Goal: Task Accomplishment & Management: Use online tool/utility

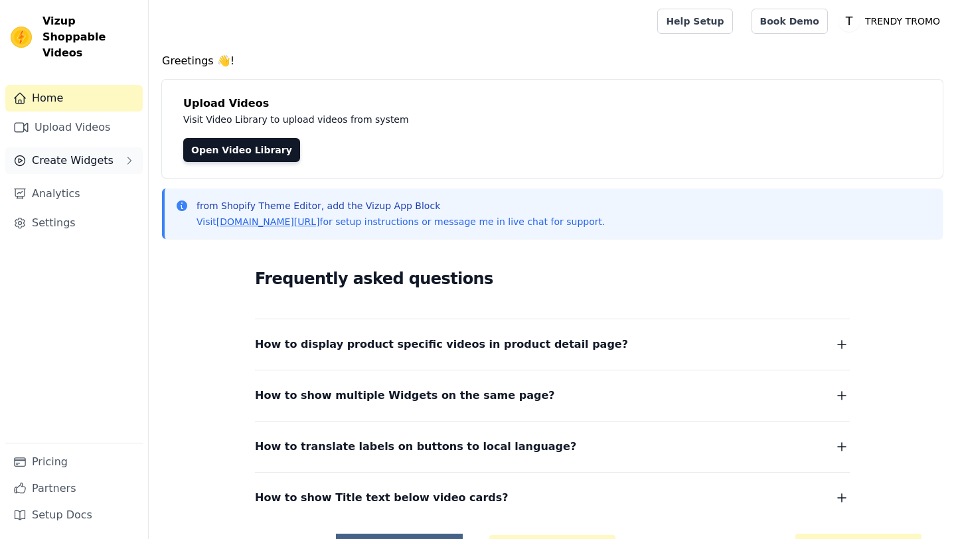
click at [84, 153] on span "Create Widgets" at bounding box center [73, 161] width 82 height 16
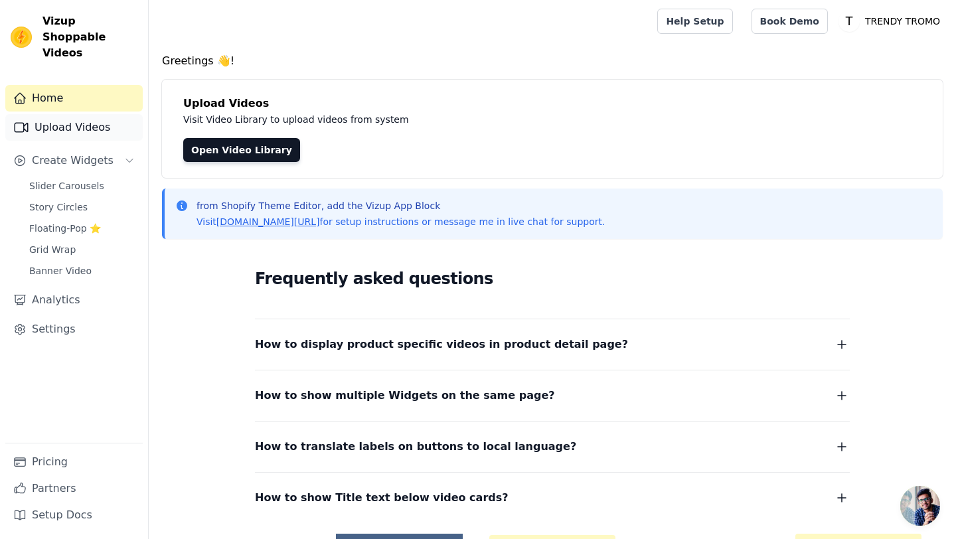
click at [73, 120] on link "Upload Videos" at bounding box center [73, 127] width 137 height 27
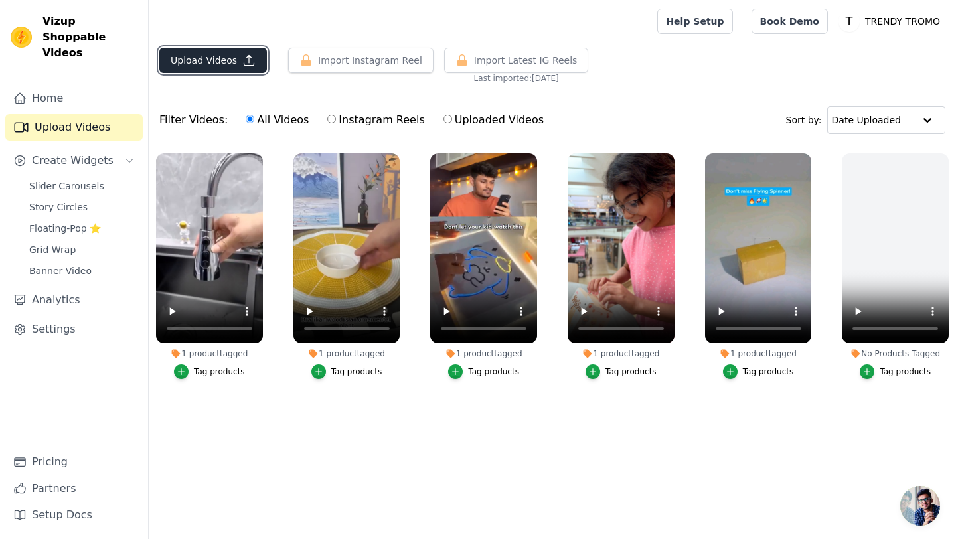
click at [204, 62] on button "Upload Videos" at bounding box center [213, 60] width 108 height 25
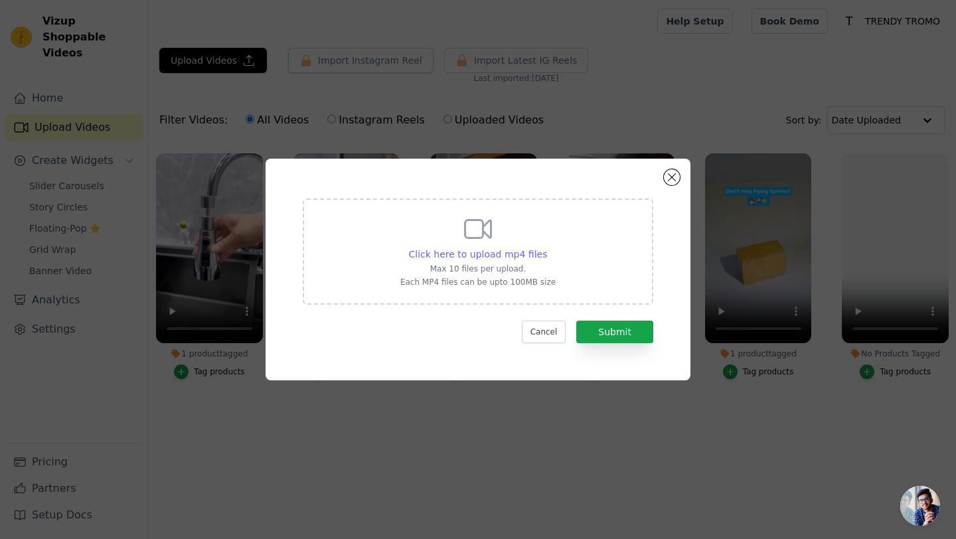
click at [466, 250] on span "Click here to upload mp4 files" at bounding box center [478, 254] width 139 height 11
click at [546, 248] on input "Click here to upload mp4 files Max 10 files per upload. Each MP4 files can be u…" at bounding box center [546, 247] width 1 height 1
type input "C:\fakepath\ssvid.net--Portable-Mini-Sealing-Machine-Handheld-Packet-Sealer-for…"
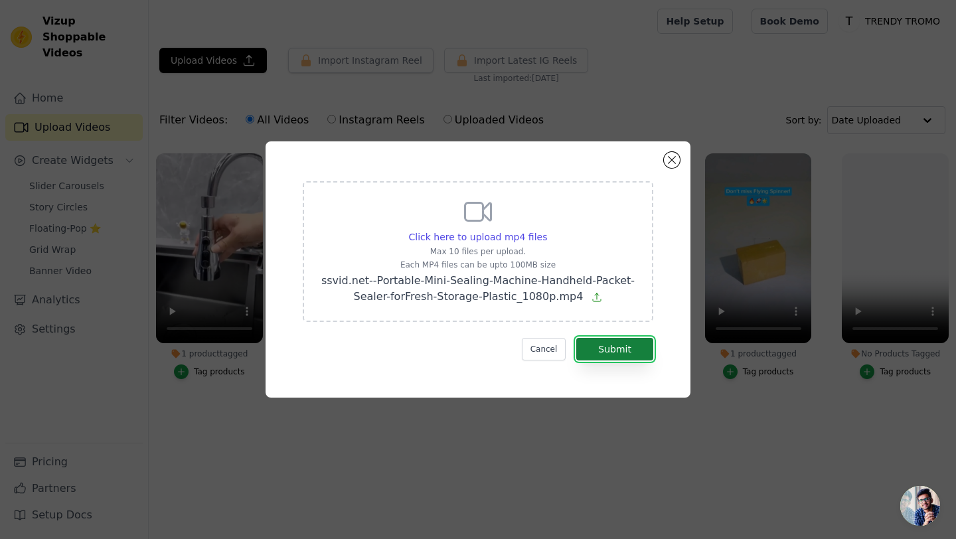
click at [624, 350] on button "Submit" at bounding box center [614, 349] width 77 height 23
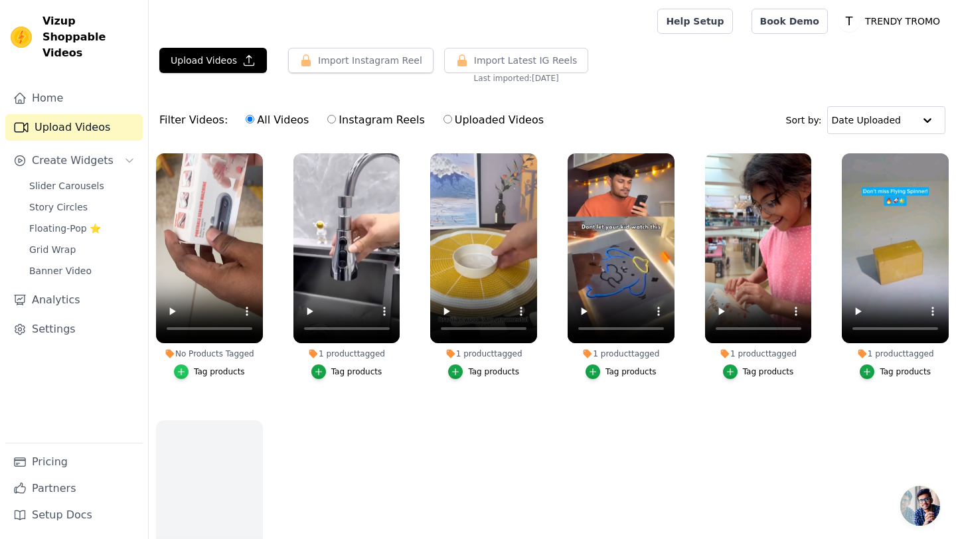
click at [186, 377] on div "button" at bounding box center [181, 372] width 15 height 15
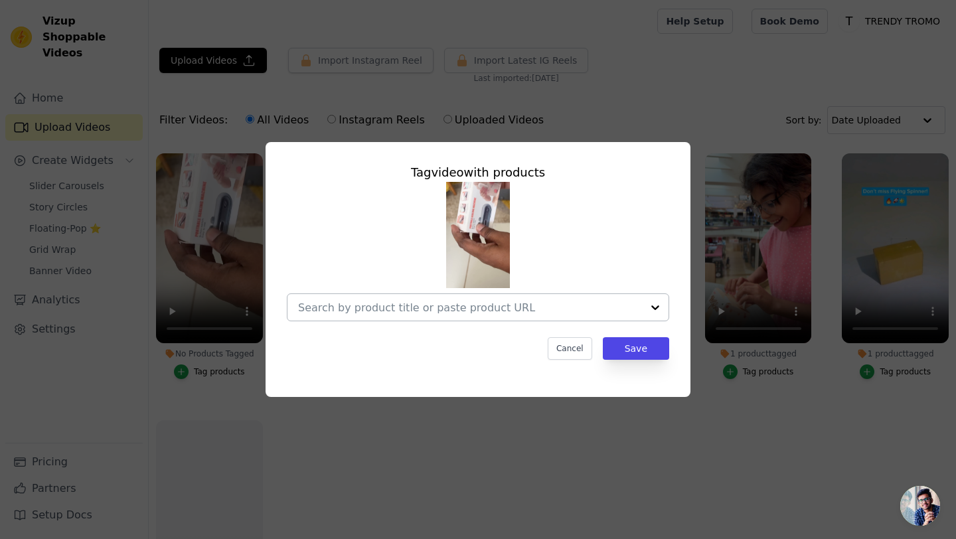
click at [518, 312] on input "No Products Tagged Tag video with products Cancel Save Tag products" at bounding box center [470, 307] width 344 height 13
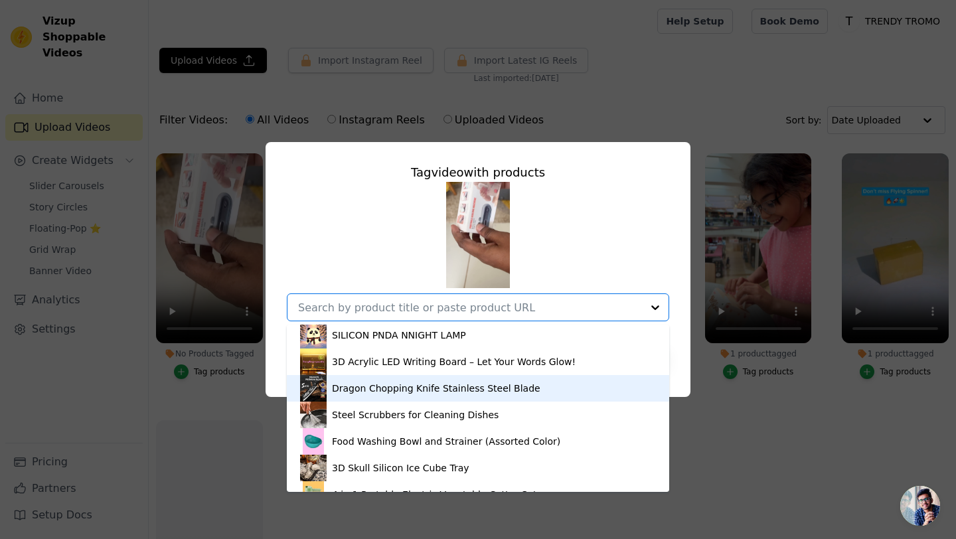
scroll to position [629, 0]
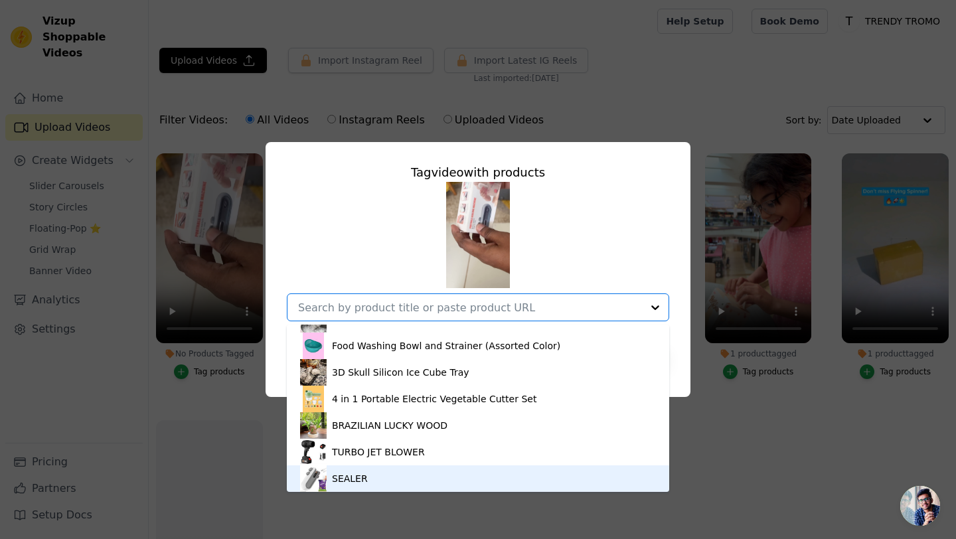
click at [379, 475] on div "SEALER" at bounding box center [478, 478] width 356 height 27
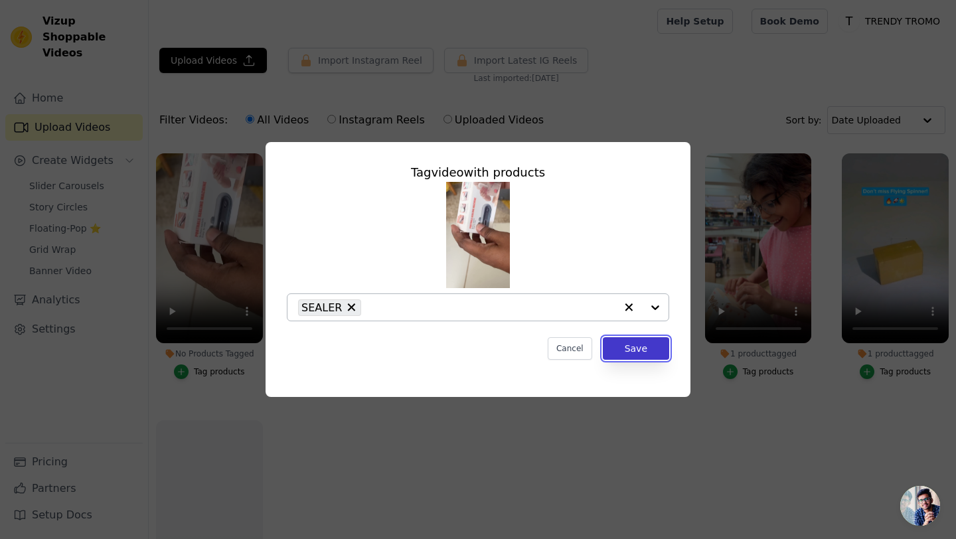
click at [636, 352] on button "Save" at bounding box center [636, 348] width 66 height 23
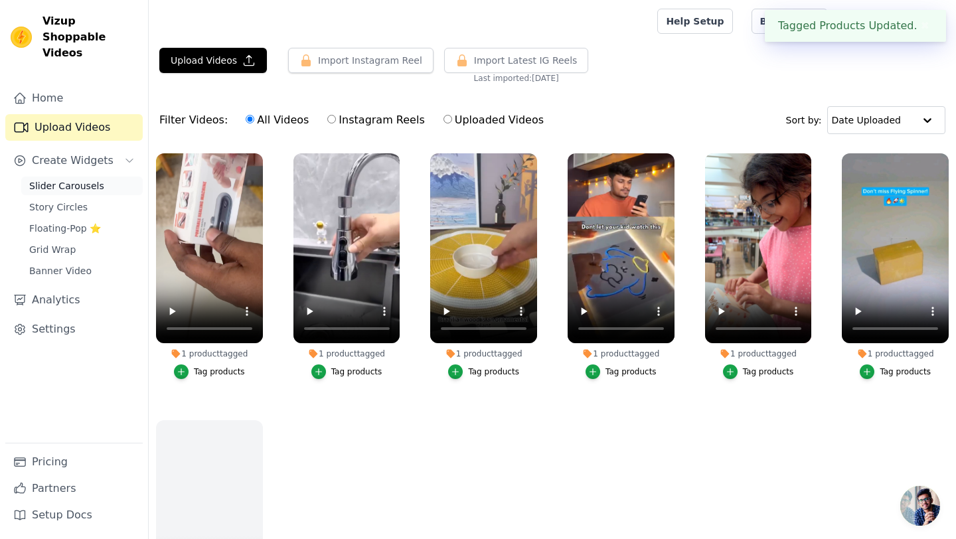
click at [68, 179] on span "Slider Carousels" at bounding box center [66, 185] width 75 height 13
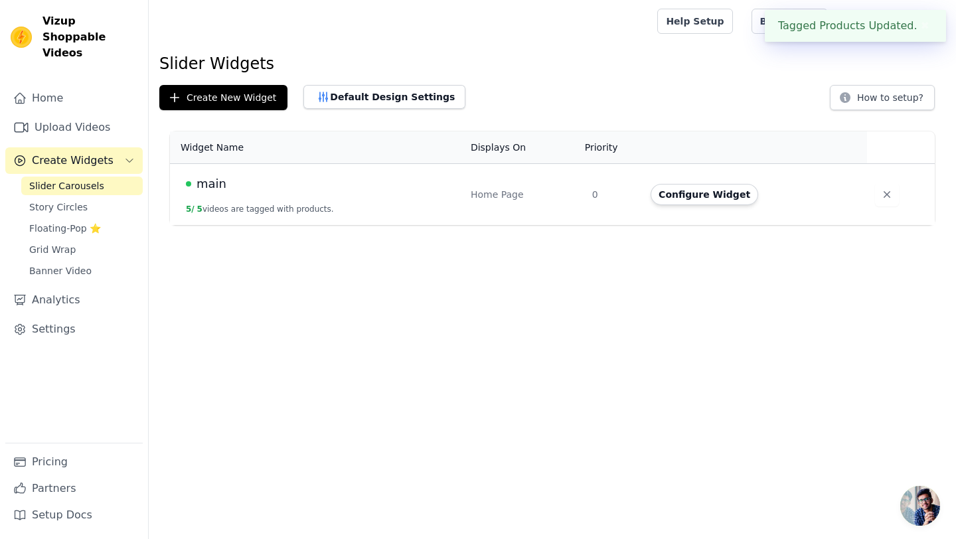
click at [240, 210] on button "5 / 5 videos are tagged with products." at bounding box center [260, 209] width 148 height 11
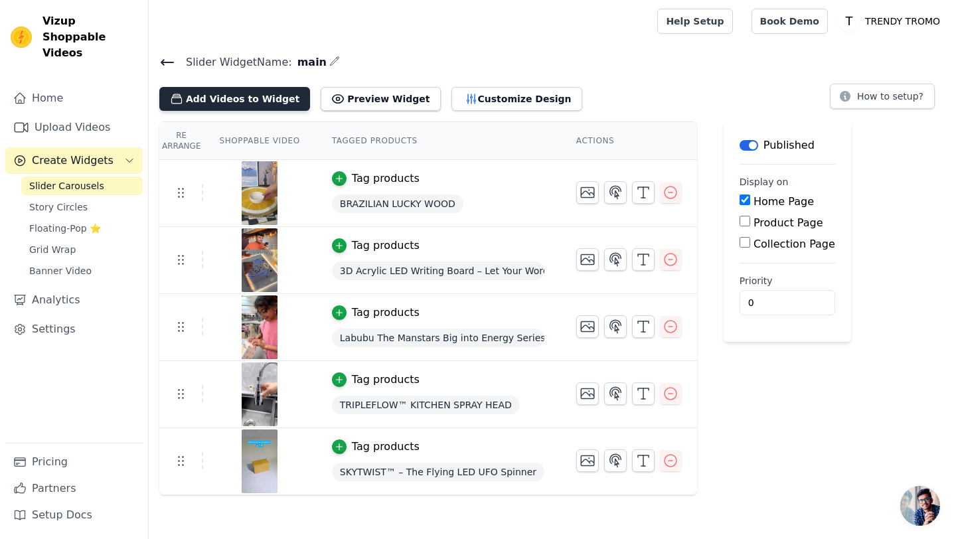
click at [259, 90] on button "Add Videos to Widget" at bounding box center [234, 99] width 151 height 24
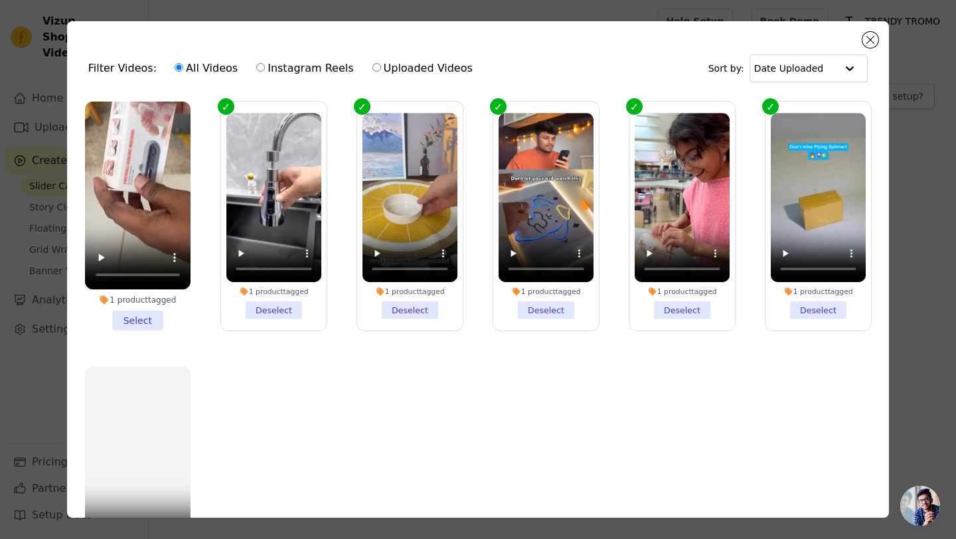
click at [141, 320] on li "1 product tagged Select" at bounding box center [138, 216] width 106 height 229
click at [0, 0] on input "1 product tagged Select" at bounding box center [0, 0] width 0 height 0
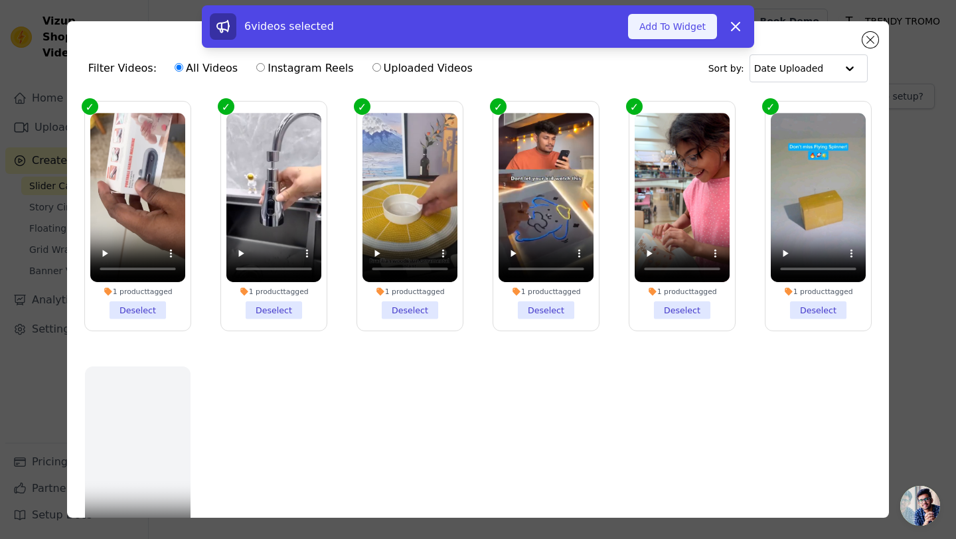
click at [677, 31] on button "Add To Widget" at bounding box center [672, 26] width 89 height 25
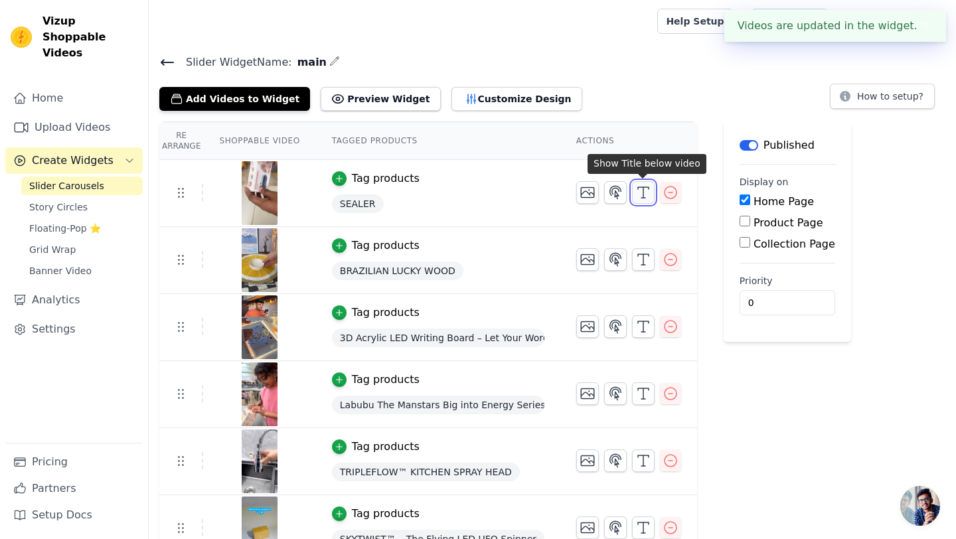
click at [647, 195] on icon "button" at bounding box center [643, 193] width 16 height 16
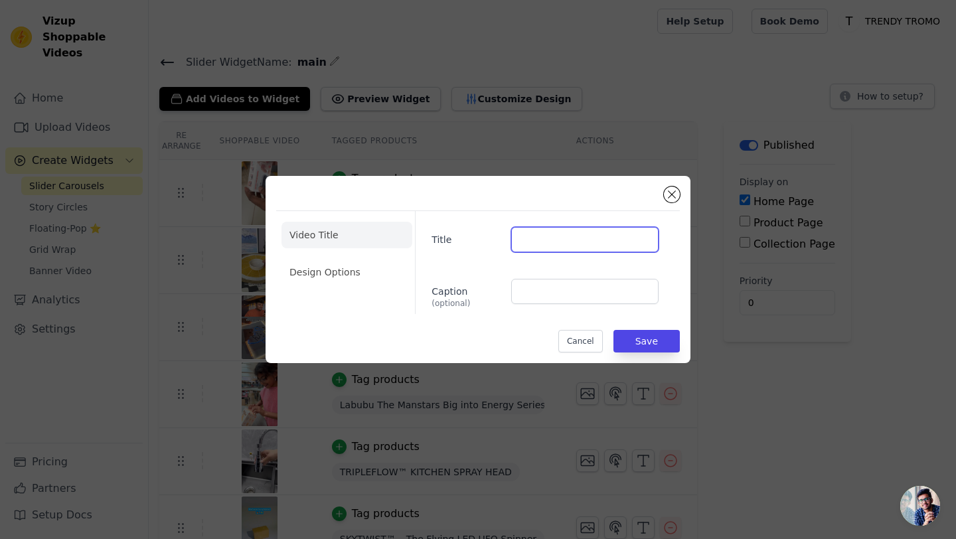
click at [548, 238] on input "Title" at bounding box center [584, 239] width 147 height 25
type input "K"
type input "Anshuman"
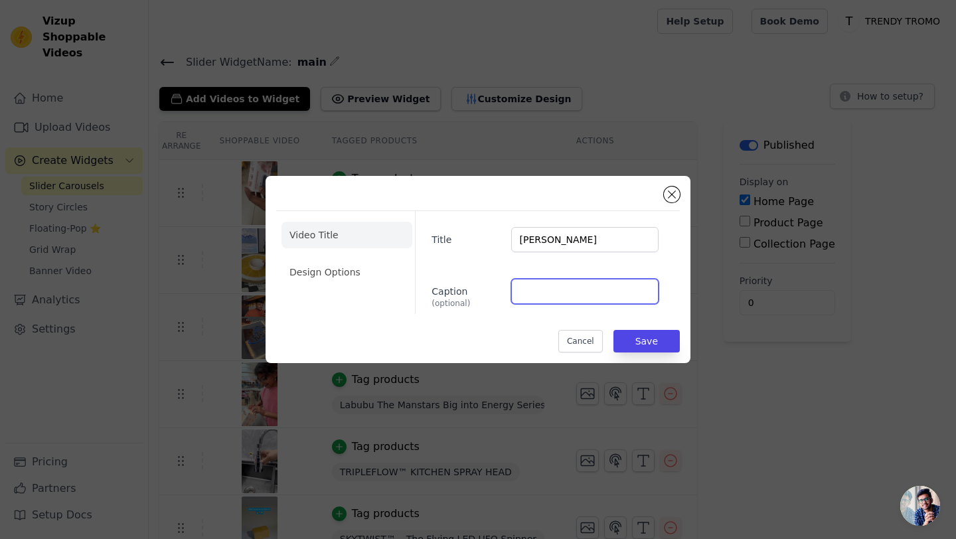
click at [597, 290] on input "Caption (optional)" at bounding box center [584, 291] width 147 height 25
type input "SEALER"
drag, startPoint x: 358, startPoint y: 268, endPoint x: 493, endPoint y: 276, distance: 135.7
click at [358, 269] on li "Design Options" at bounding box center [347, 272] width 131 height 27
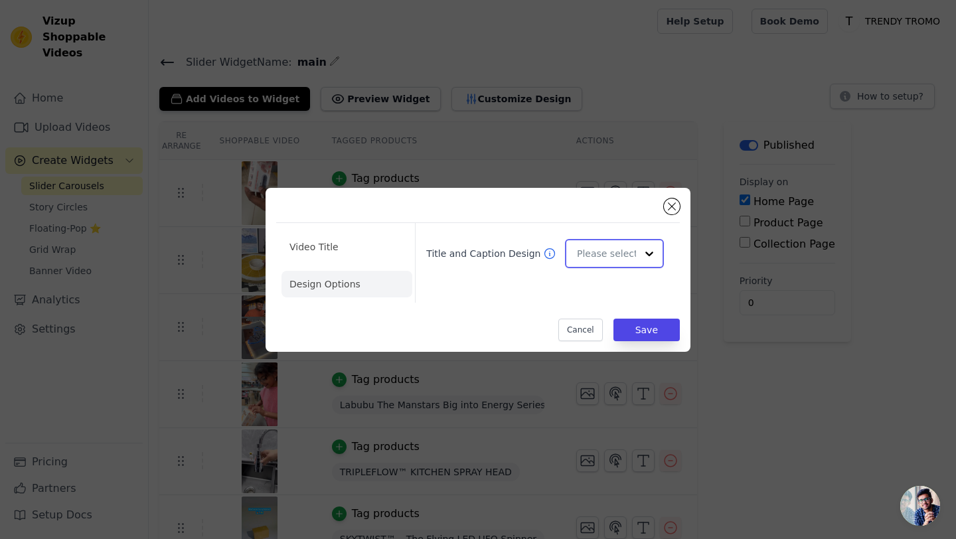
click at [607, 257] on input "Title and Caption Design" at bounding box center [606, 253] width 59 height 27
click at [600, 310] on div "Overlay" at bounding box center [614, 313] width 99 height 28
click at [645, 337] on button "Save" at bounding box center [646, 330] width 66 height 23
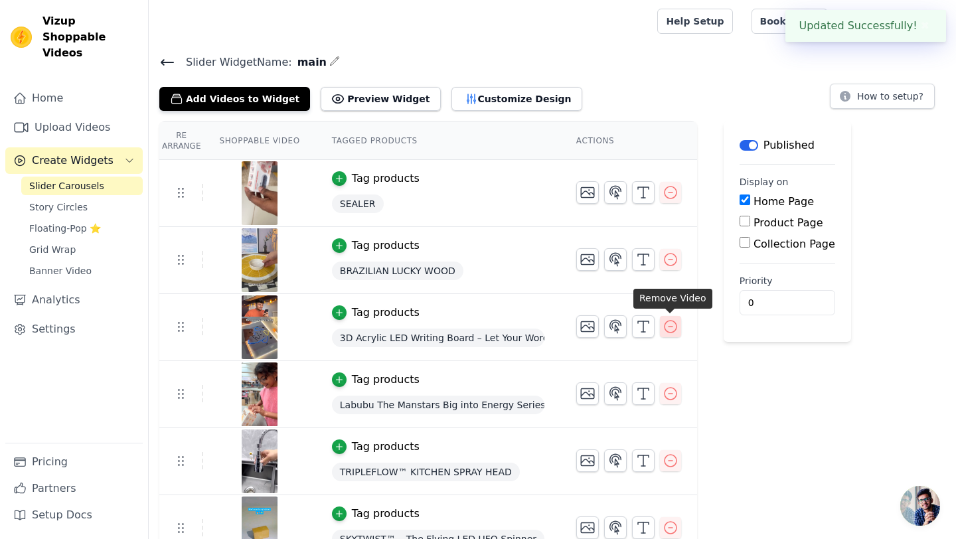
click at [671, 331] on icon "button" at bounding box center [671, 327] width 16 height 16
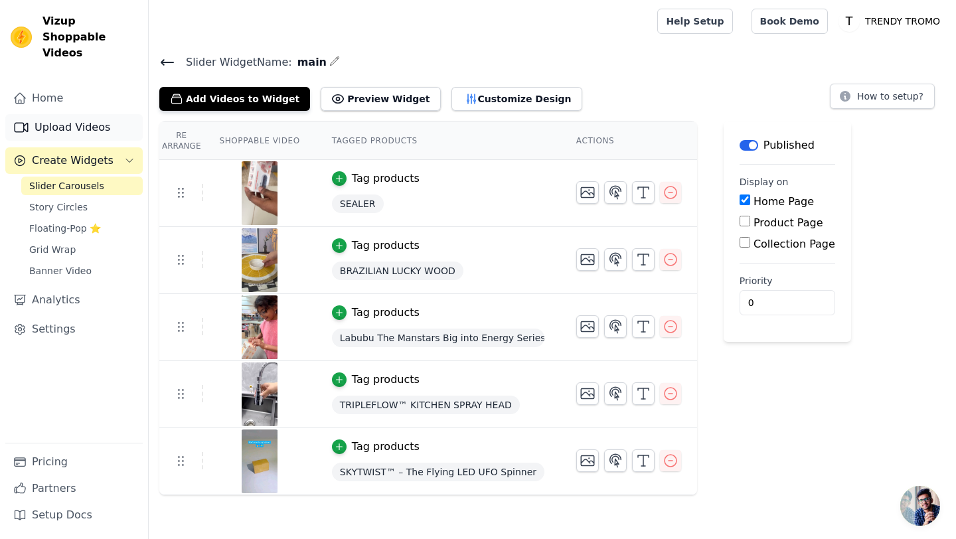
click at [98, 114] on link "Upload Videos" at bounding box center [73, 127] width 137 height 27
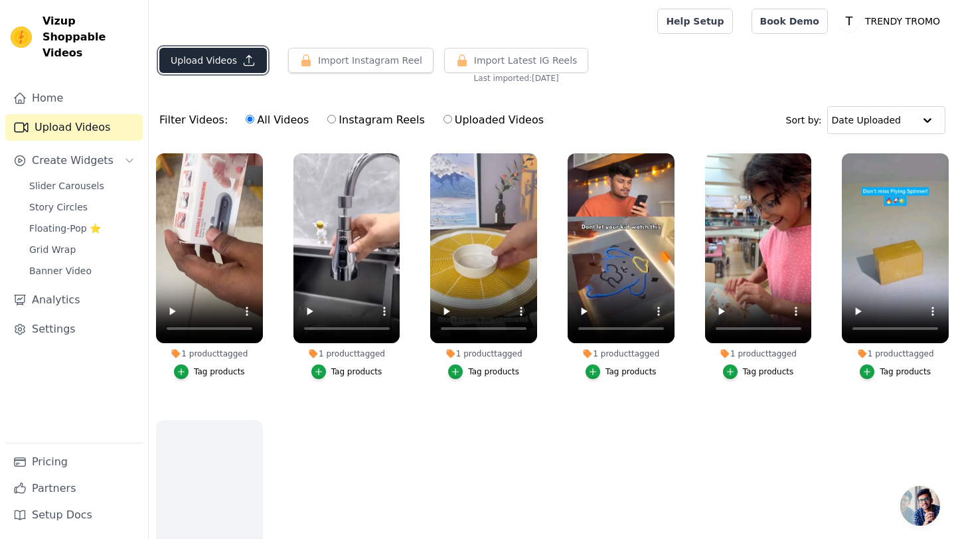
click at [224, 52] on button "Upload Videos" at bounding box center [213, 60] width 108 height 25
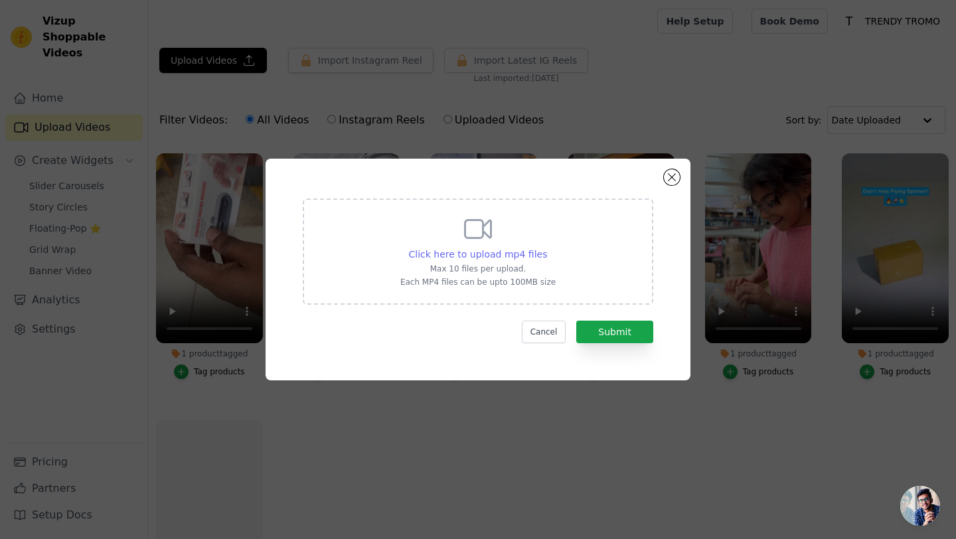
click at [473, 254] on span "Click here to upload mp4 files" at bounding box center [478, 254] width 139 height 11
click at [546, 248] on input "Click here to upload mp4 files Max 10 files per upload. Each MP4 files can be u…" at bounding box center [546, 247] width 1 height 1
type input "C:\fakepath\ssvid.net---LED-Message-Board-with-7-Color-Pens-Acrylic-Glow-In-The…"
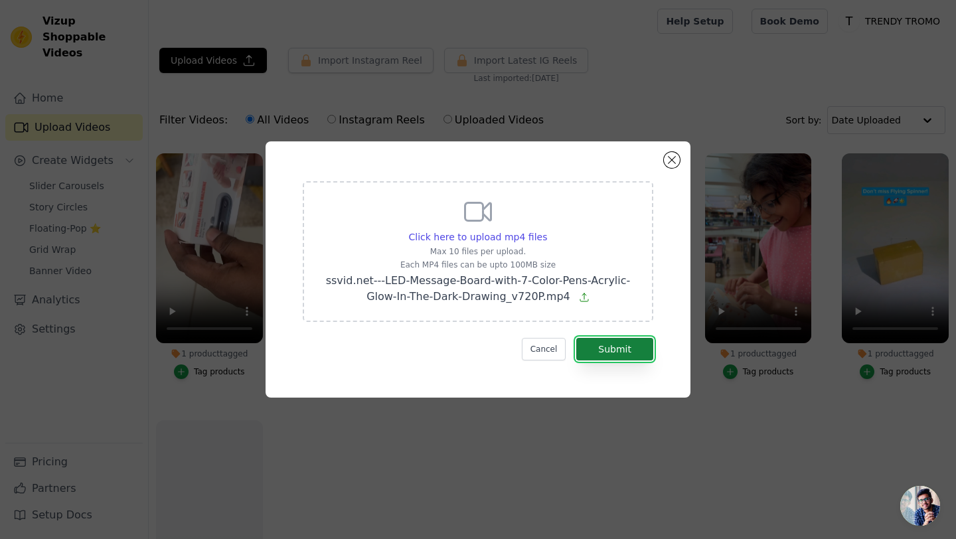
click at [628, 351] on button "Submit" at bounding box center [614, 349] width 77 height 23
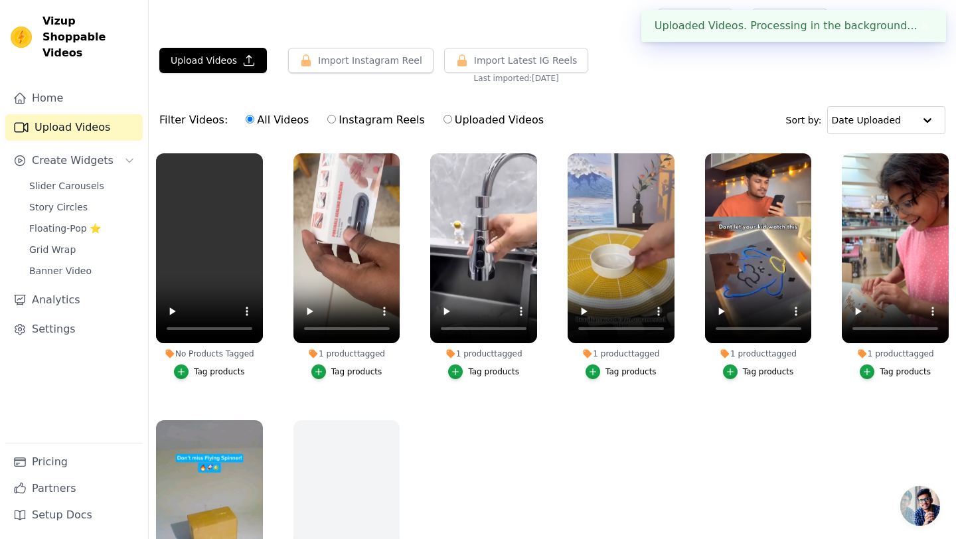
click at [218, 376] on button "Tag products" at bounding box center [209, 372] width 71 height 15
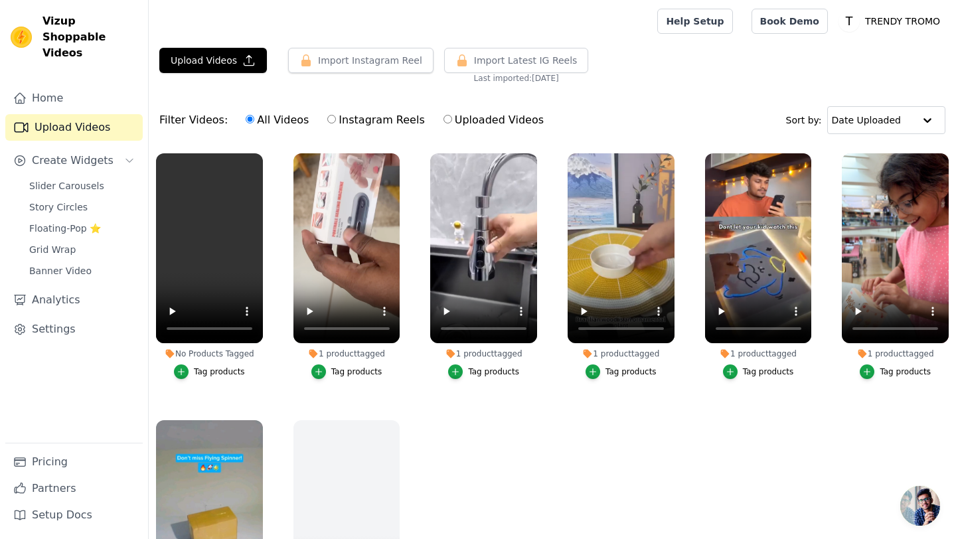
click at [216, 370] on div "Tag products" at bounding box center [219, 371] width 51 height 11
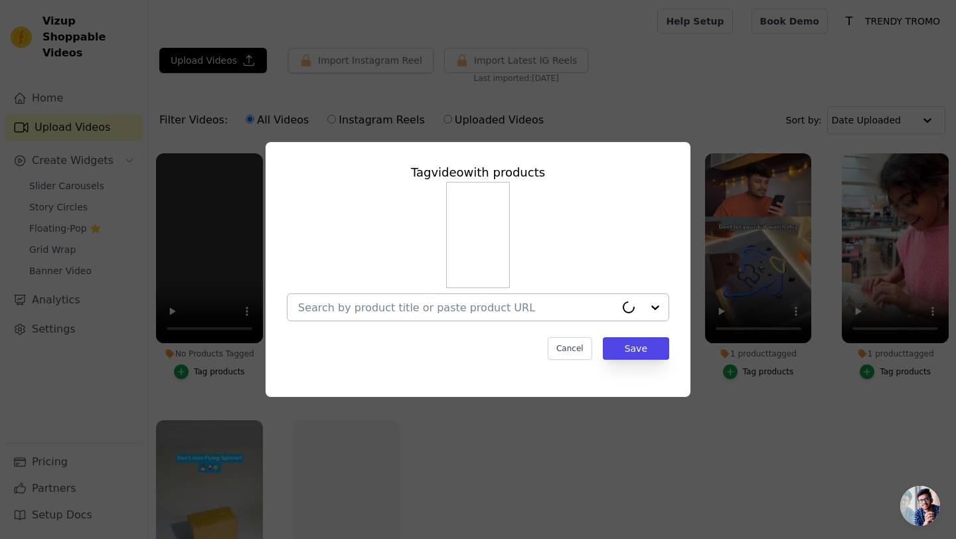
click at [502, 303] on input "No Products Tagged Tag video with products Cancel Save Tag products" at bounding box center [456, 307] width 317 height 13
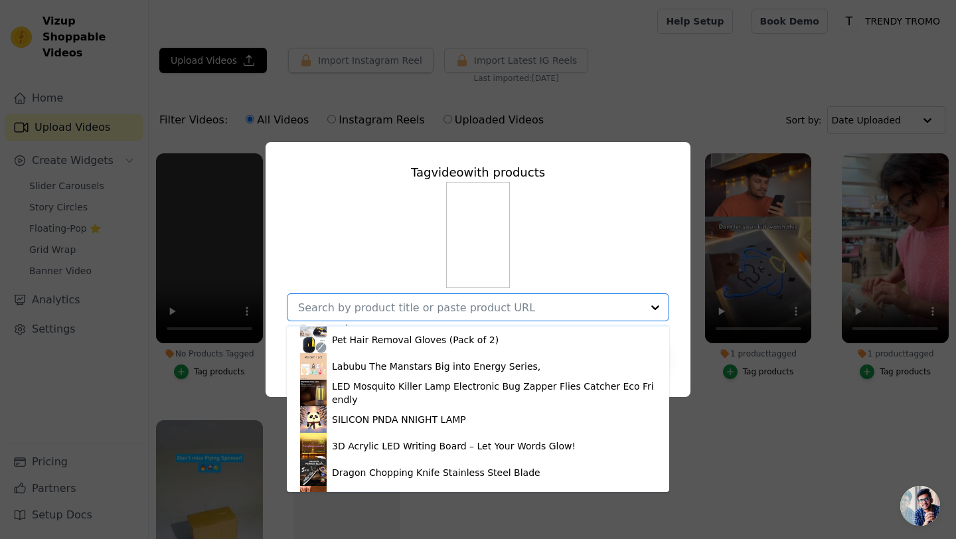
scroll to position [452, 0]
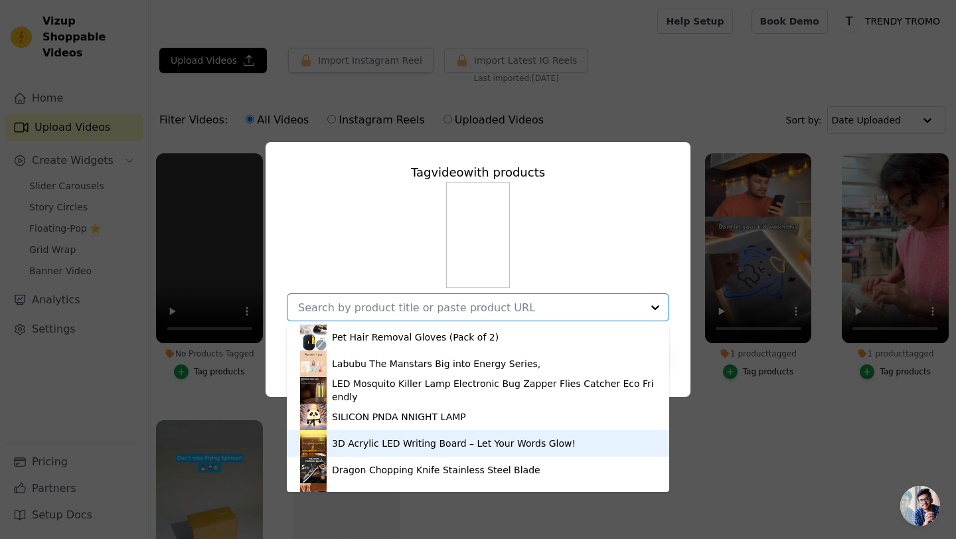
click at [372, 443] on div "3D Acrylic LED Writing Board – Let Your Words Glow!" at bounding box center [454, 443] width 244 height 13
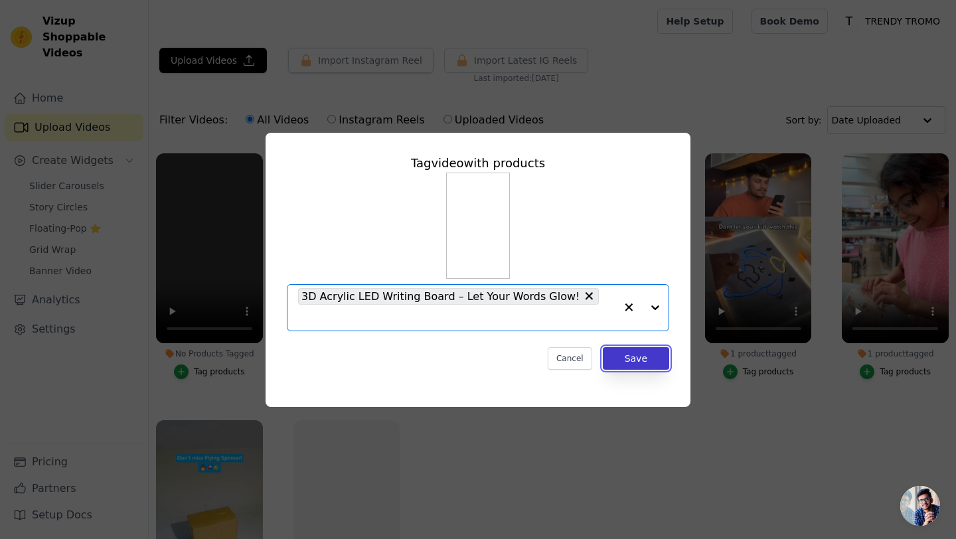
click at [635, 349] on button "Save" at bounding box center [636, 358] width 66 height 23
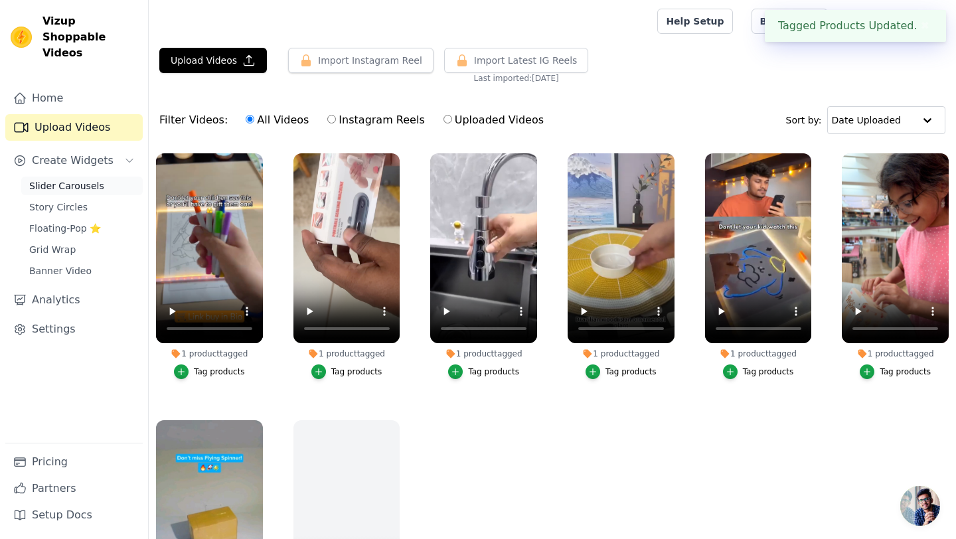
click at [61, 179] on span "Slider Carousels" at bounding box center [66, 185] width 75 height 13
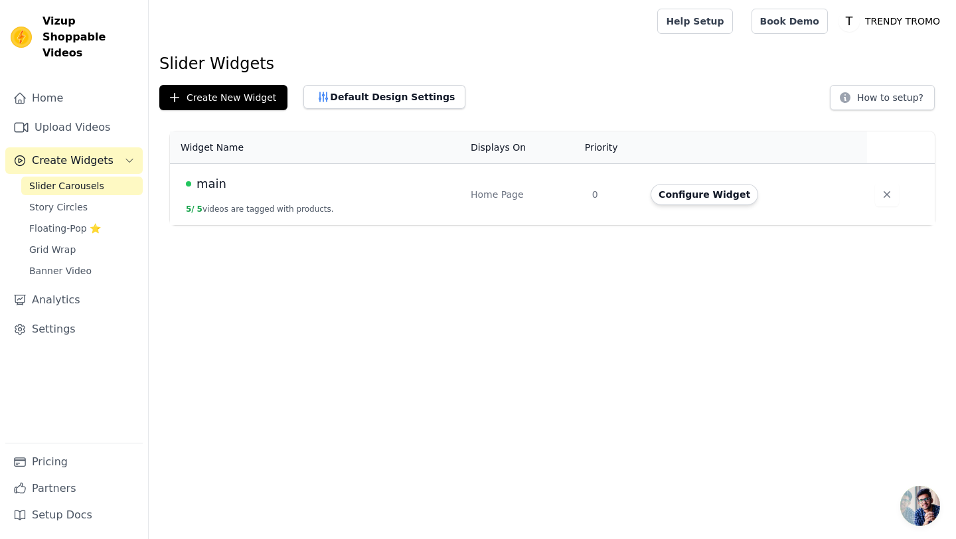
click at [270, 210] on button "5 / 5 videos are tagged with products." at bounding box center [260, 209] width 148 height 11
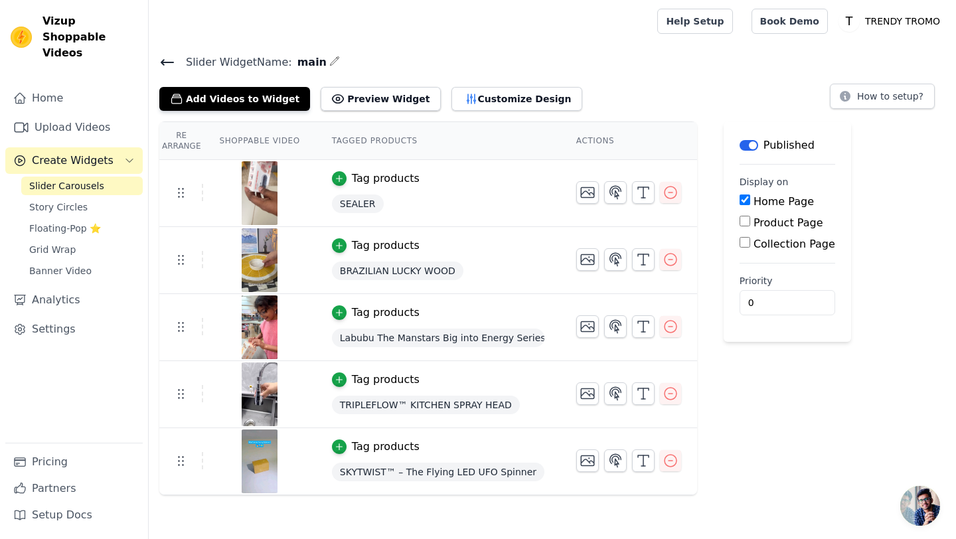
click at [293, 93] on div "Add Videos to Widget Preview Widget Customize Design" at bounding box center [376, 96] width 434 height 29
click at [285, 95] on button "Add Videos to Widget" at bounding box center [234, 99] width 151 height 24
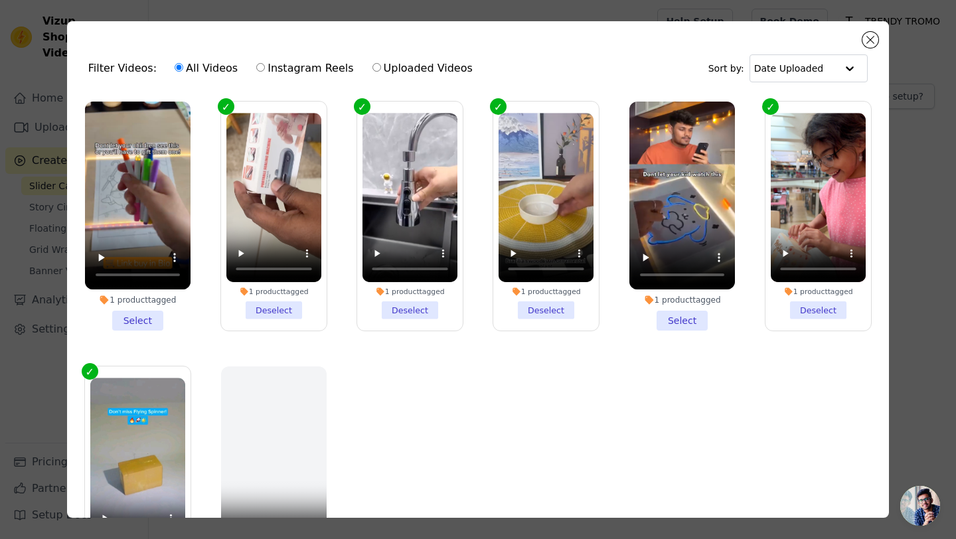
click at [135, 323] on li "1 product tagged Select" at bounding box center [138, 216] width 106 height 229
click at [0, 0] on input "1 product tagged Select" at bounding box center [0, 0] width 0 height 0
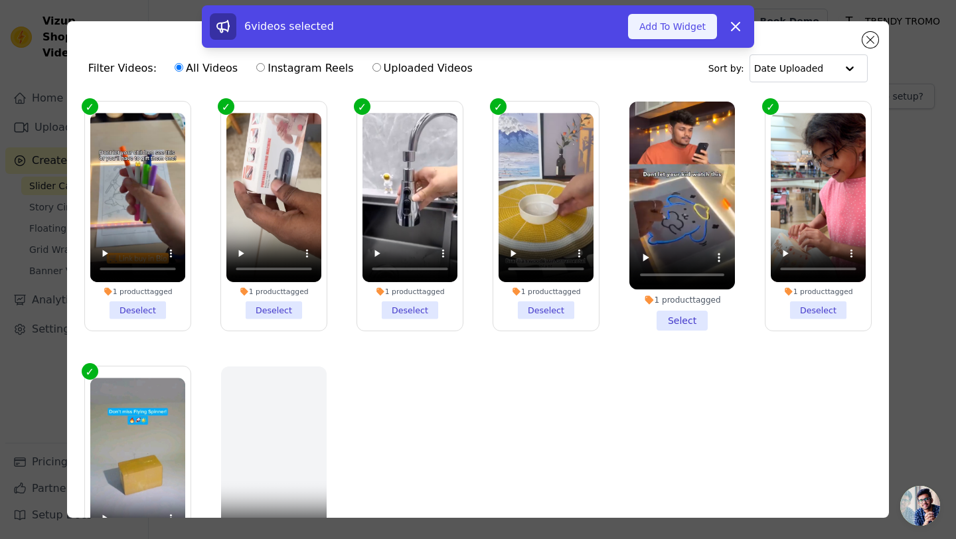
click at [702, 31] on button "Add To Widget" at bounding box center [672, 26] width 89 height 25
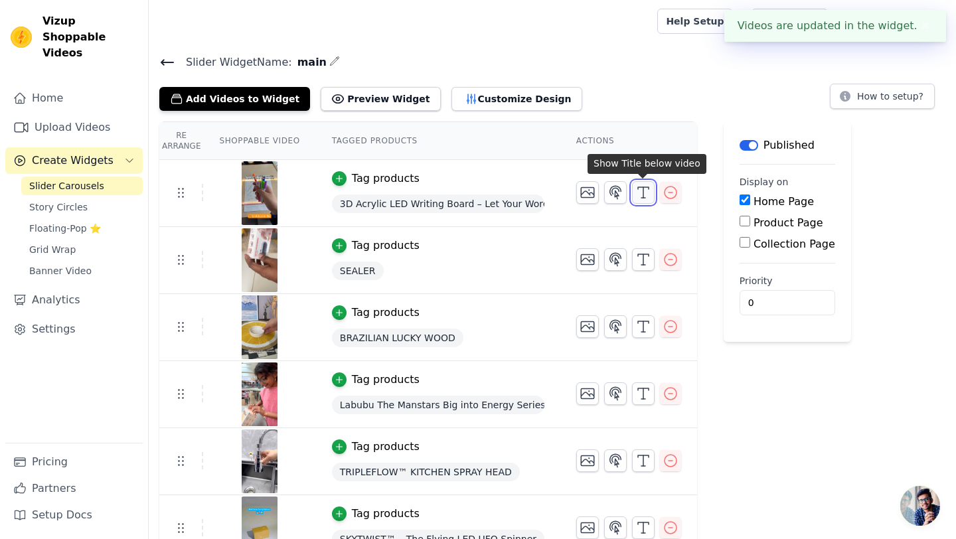
click at [644, 196] on icon "button" at bounding box center [643, 193] width 16 height 16
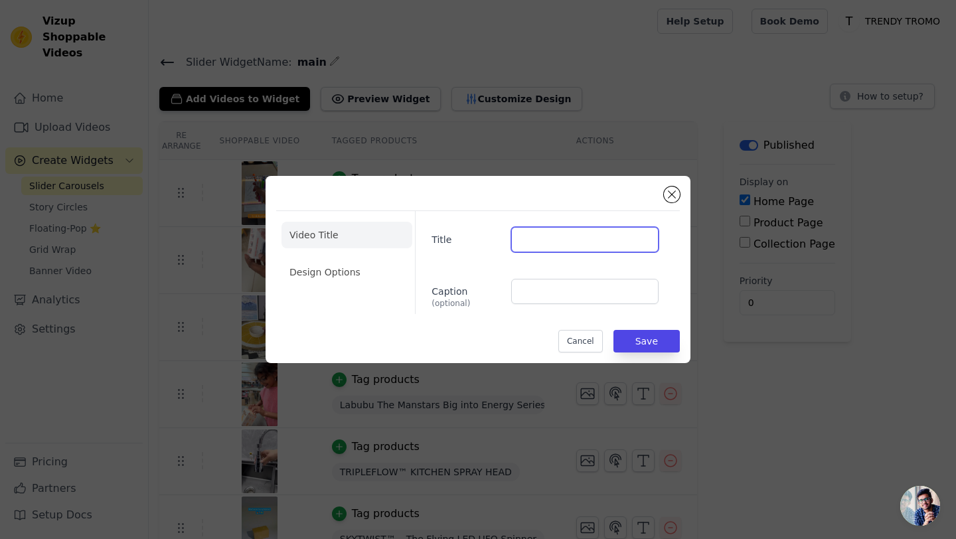
click at [583, 242] on input "Title" at bounding box center [584, 239] width 147 height 25
type input "Ritkriti"
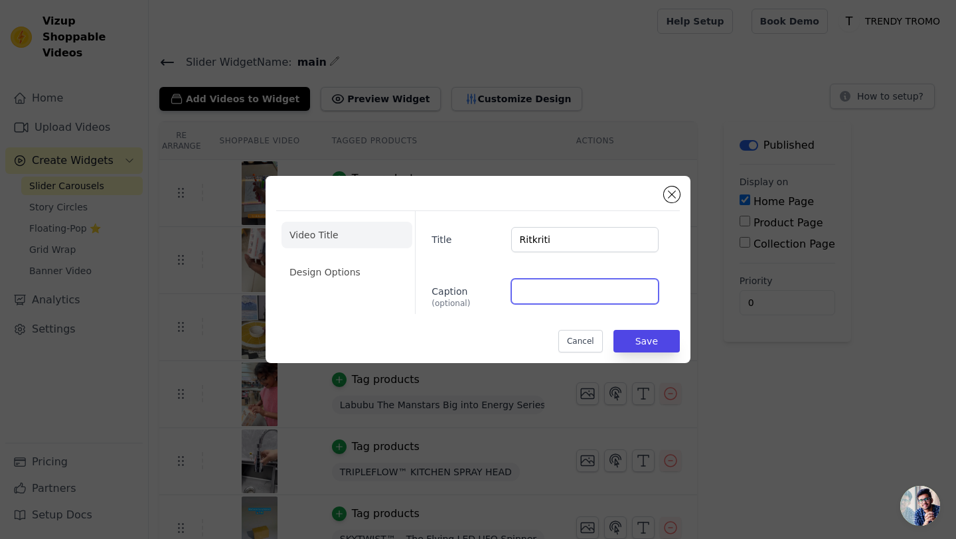
click at [582, 285] on input "Caption (optional)" at bounding box center [584, 291] width 147 height 25
type input "3D WRITIND BOARD"
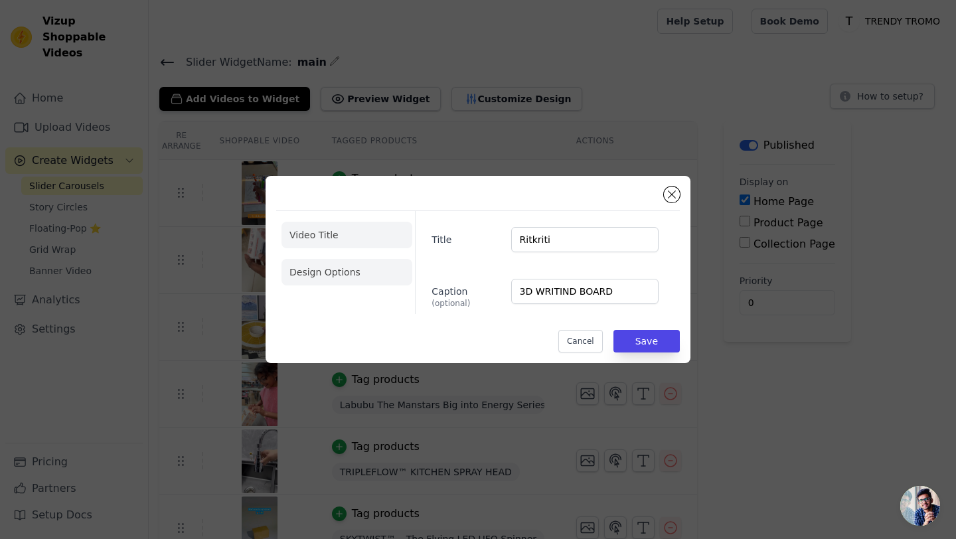
click at [359, 278] on li "Design Options" at bounding box center [347, 272] width 131 height 27
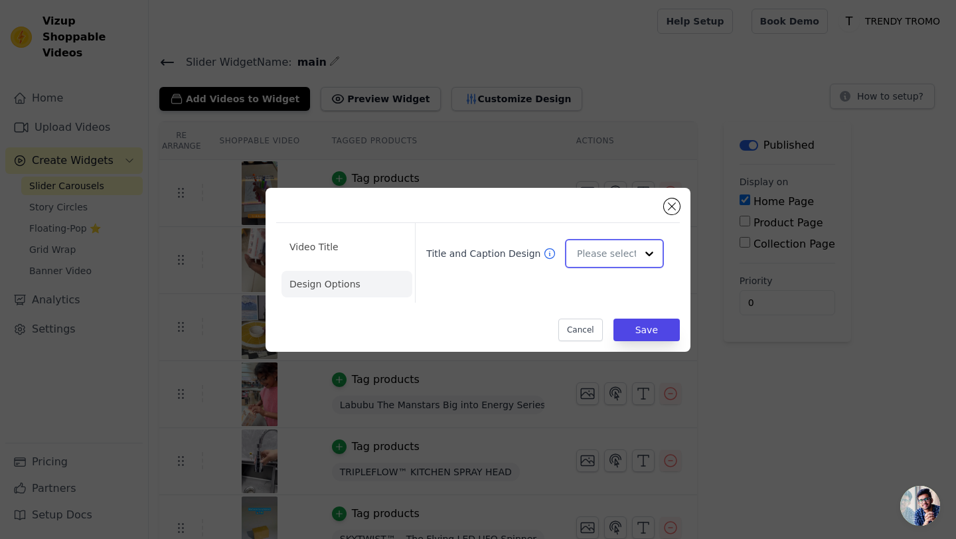
click at [621, 258] on input "Title and Caption Design" at bounding box center [606, 253] width 59 height 27
click at [611, 320] on div "Overlay" at bounding box center [614, 313] width 99 height 28
click at [662, 335] on button "Save" at bounding box center [646, 330] width 66 height 23
